Goal: Transaction & Acquisition: Purchase product/service

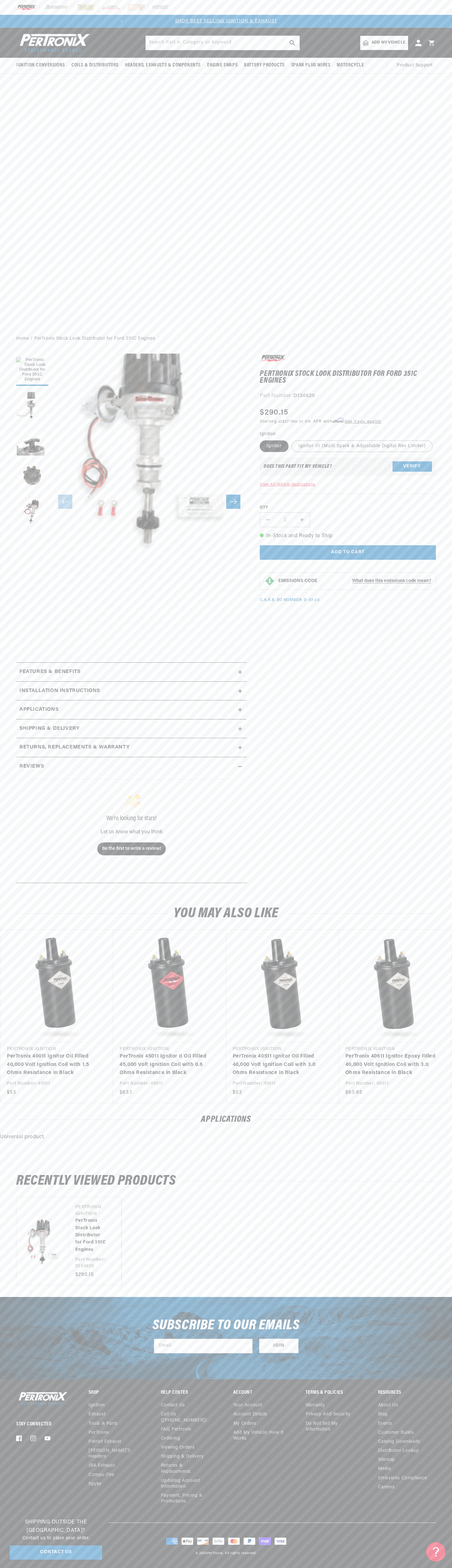
click at [377, 4] on div at bounding box center [226, 7] width 452 height 15
click at [425, 1340] on div "Subscribe to our emails Email Join" at bounding box center [226, 1338] width 452 height 82
click at [312, 1567] on html "Skip to content Your cart Your cart is empty Get the right parts the first time…" at bounding box center [226, 784] width 452 height 1568
click at [24, 1563] on div "Shipping Outside the [GEOGRAPHIC_DATA]? Contact us to place your order. Contact…" at bounding box center [55, 1539] width 105 height 52
